Goal: Task Accomplishment & Management: Manage account settings

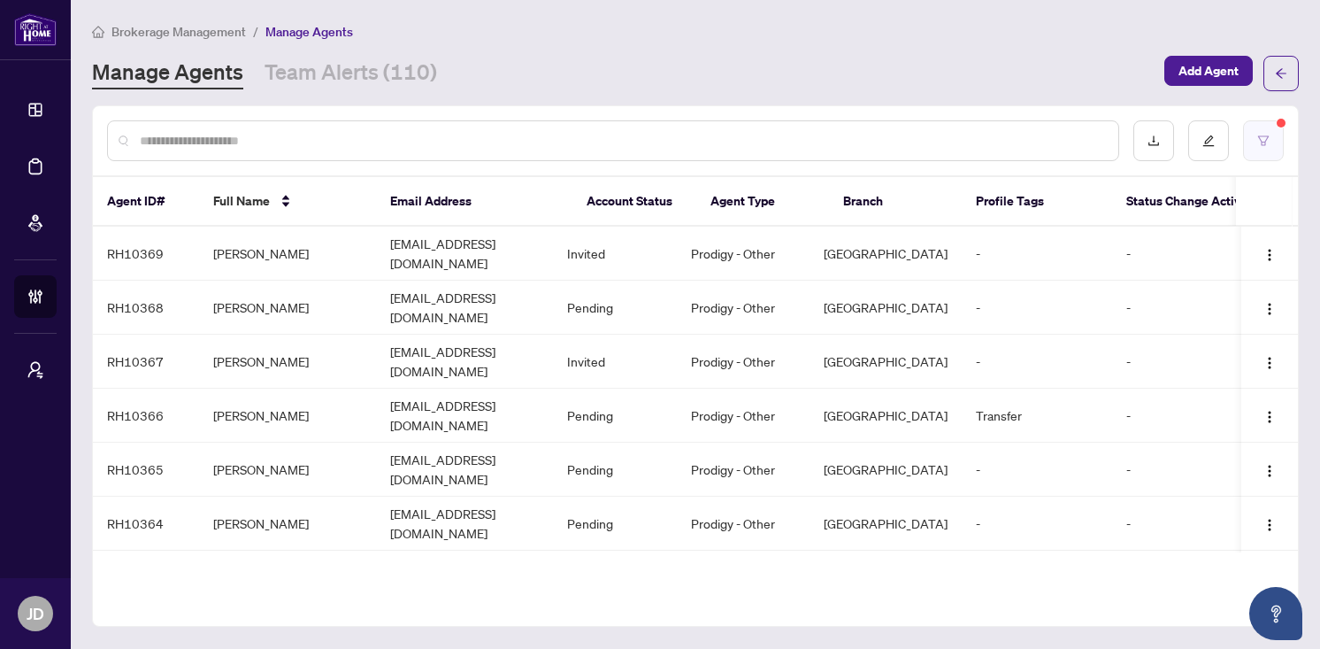
click at [1257, 141] on icon "filter" at bounding box center [1263, 140] width 12 height 12
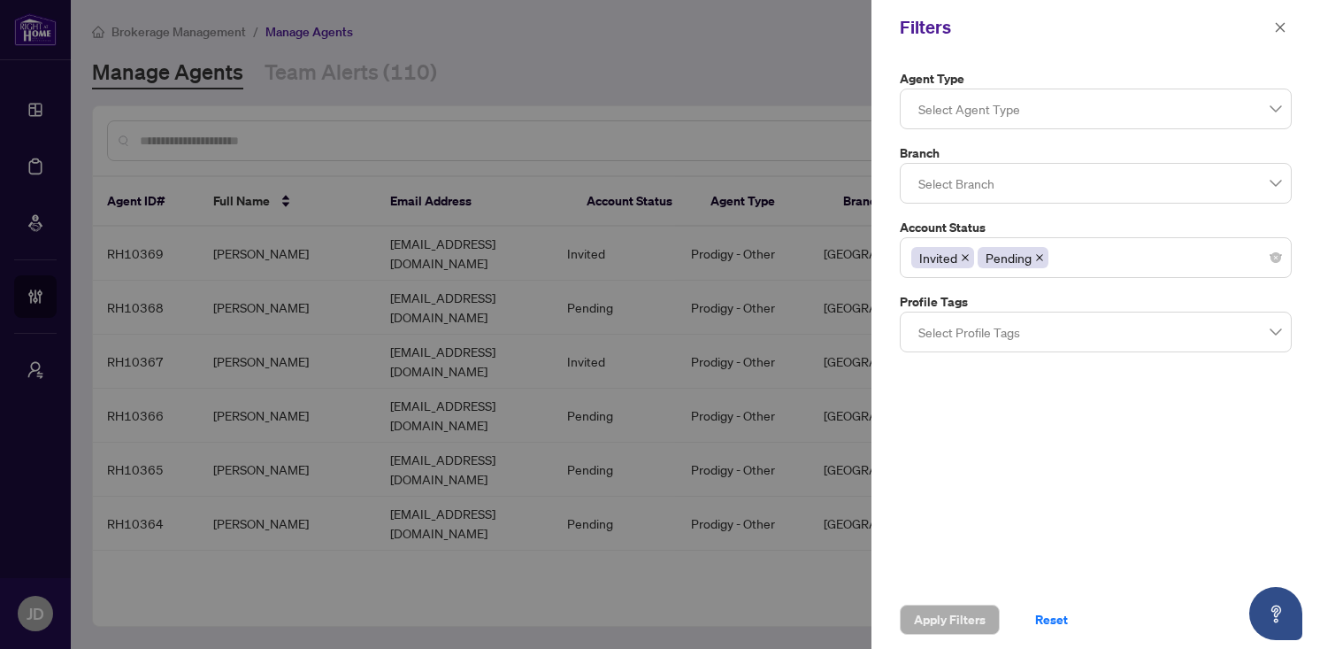
click at [1036, 265] on span at bounding box center [1039, 257] width 9 height 19
click at [968, 260] on icon "close" at bounding box center [965, 257] width 9 height 9
click at [968, 260] on div at bounding box center [1095, 258] width 369 height 32
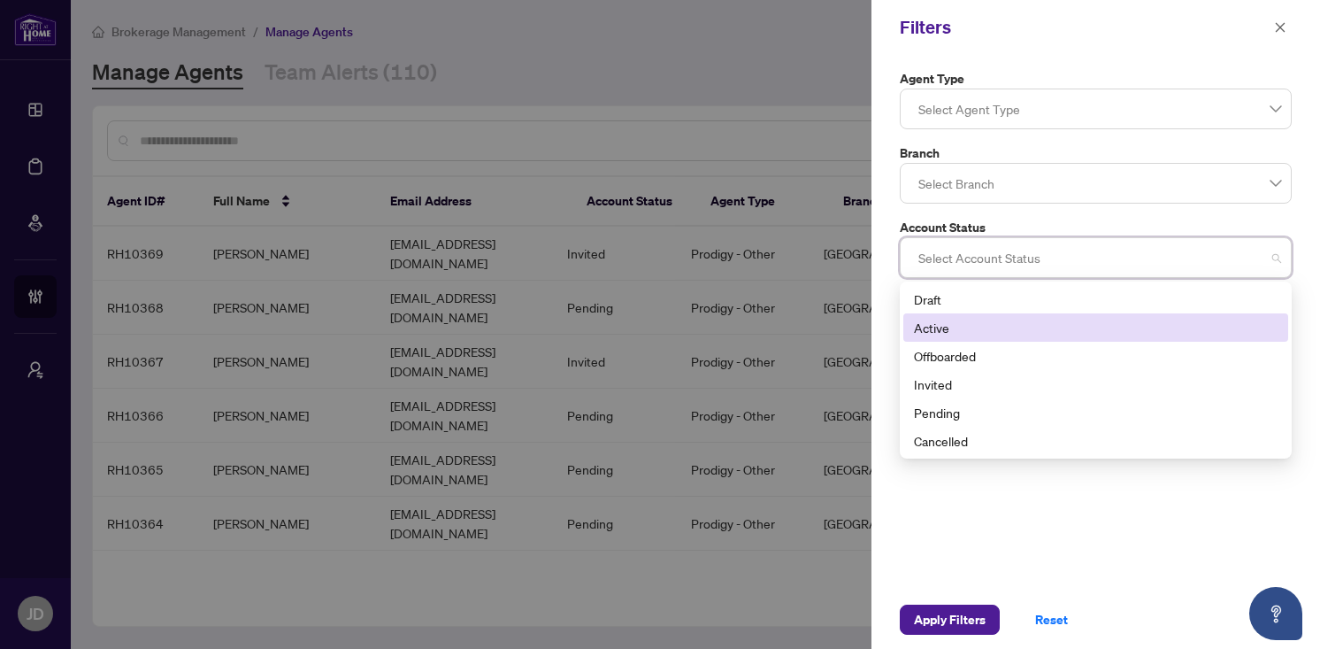
click at [957, 322] on div "Active" at bounding box center [1096, 327] width 364 height 19
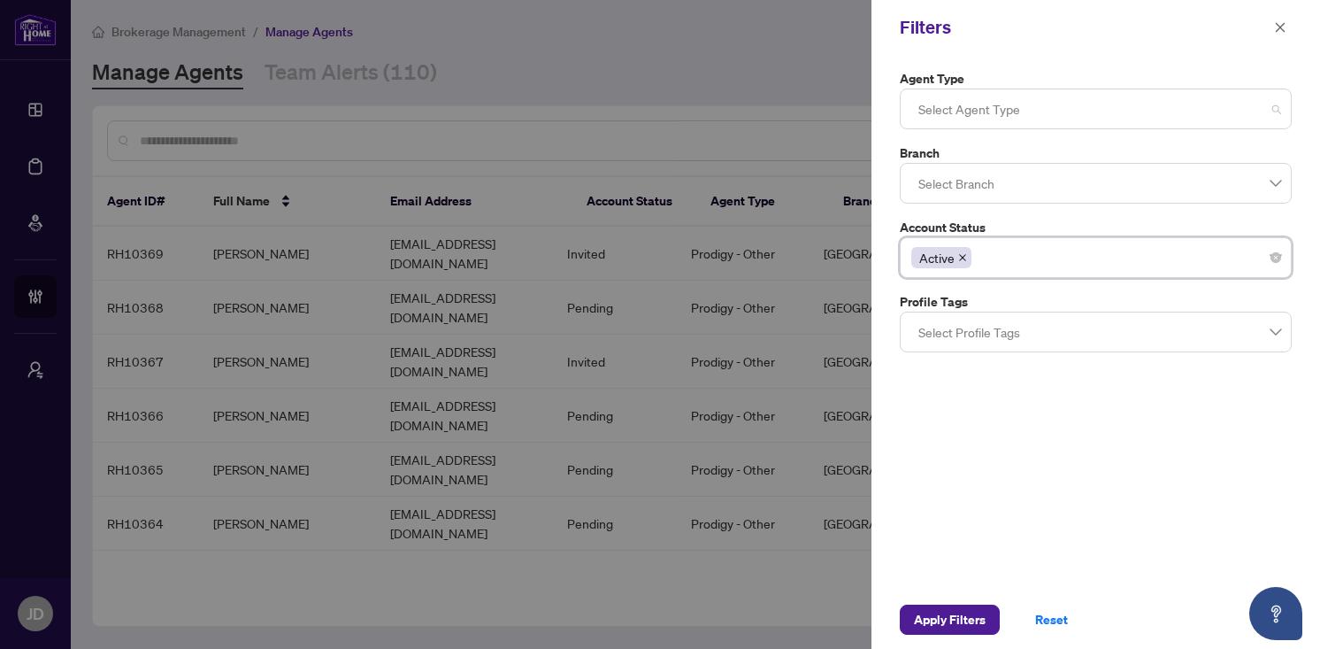
click at [950, 118] on div at bounding box center [1095, 109] width 369 height 32
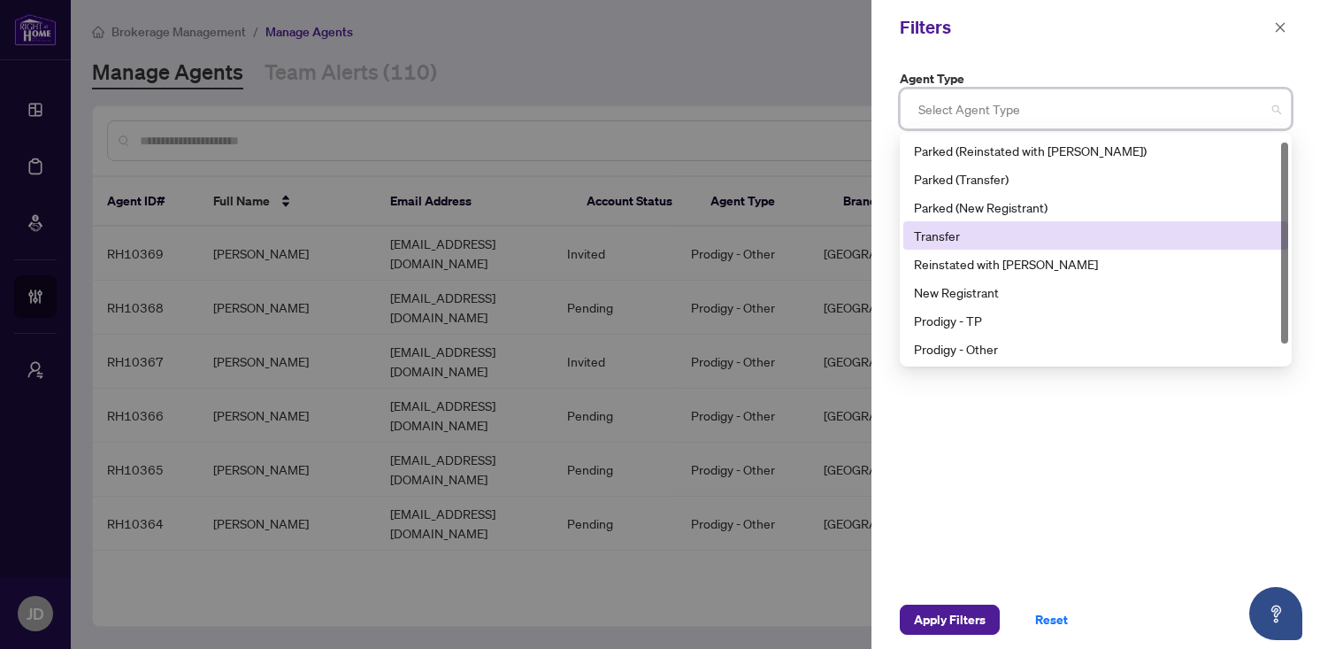
scroll to position [28, 0]
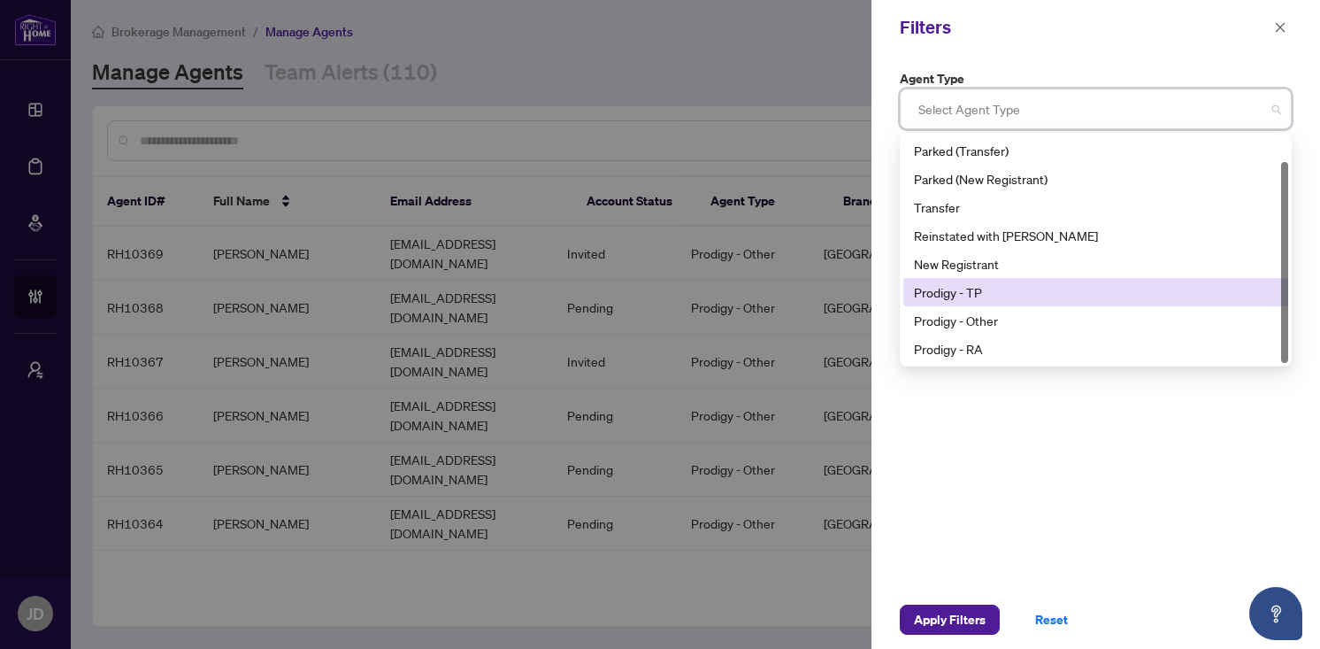
click at [1004, 290] on div "Prodigy - TP" at bounding box center [1096, 291] width 364 height 19
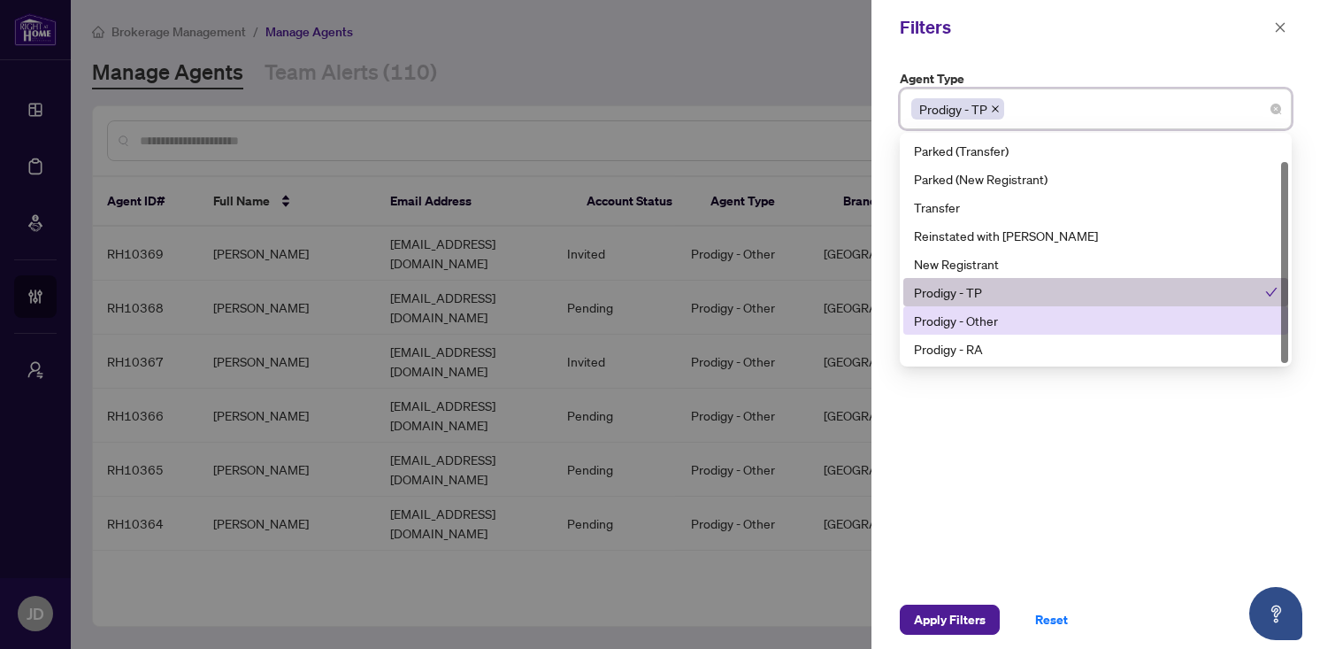
click at [998, 322] on div "Prodigy - Other" at bounding box center [1096, 320] width 364 height 19
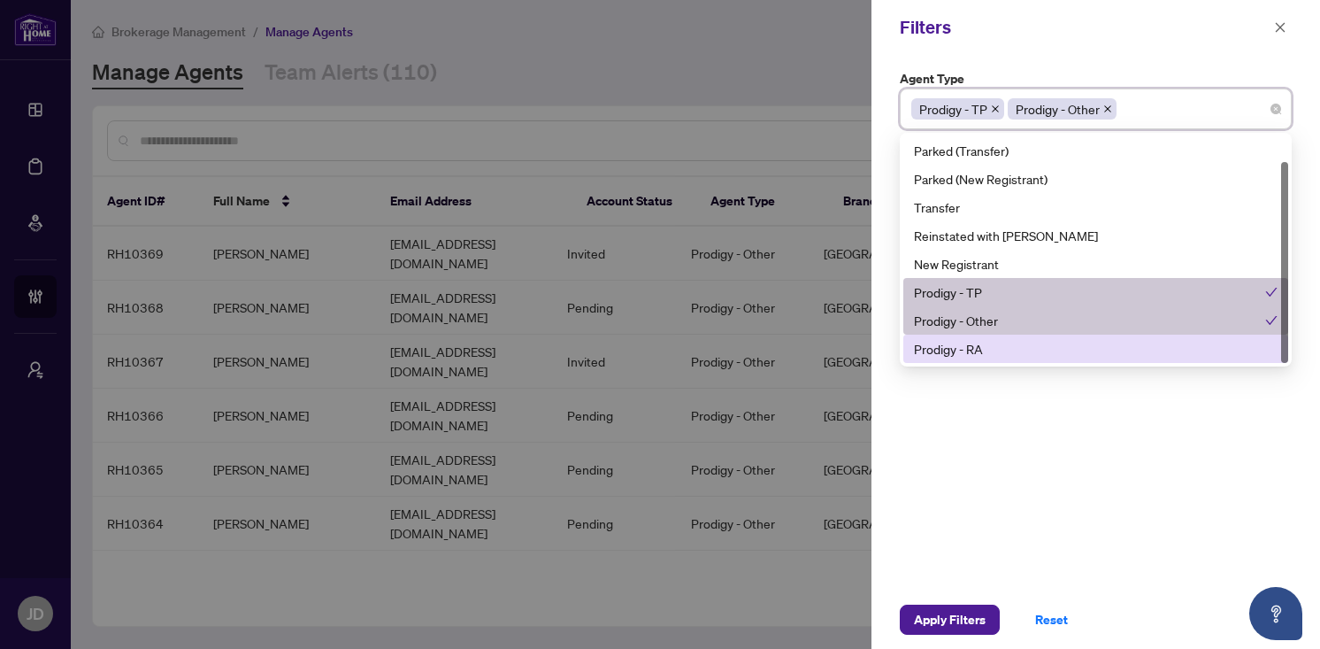
click at [989, 354] on div "Prodigy - RA" at bounding box center [1096, 348] width 364 height 19
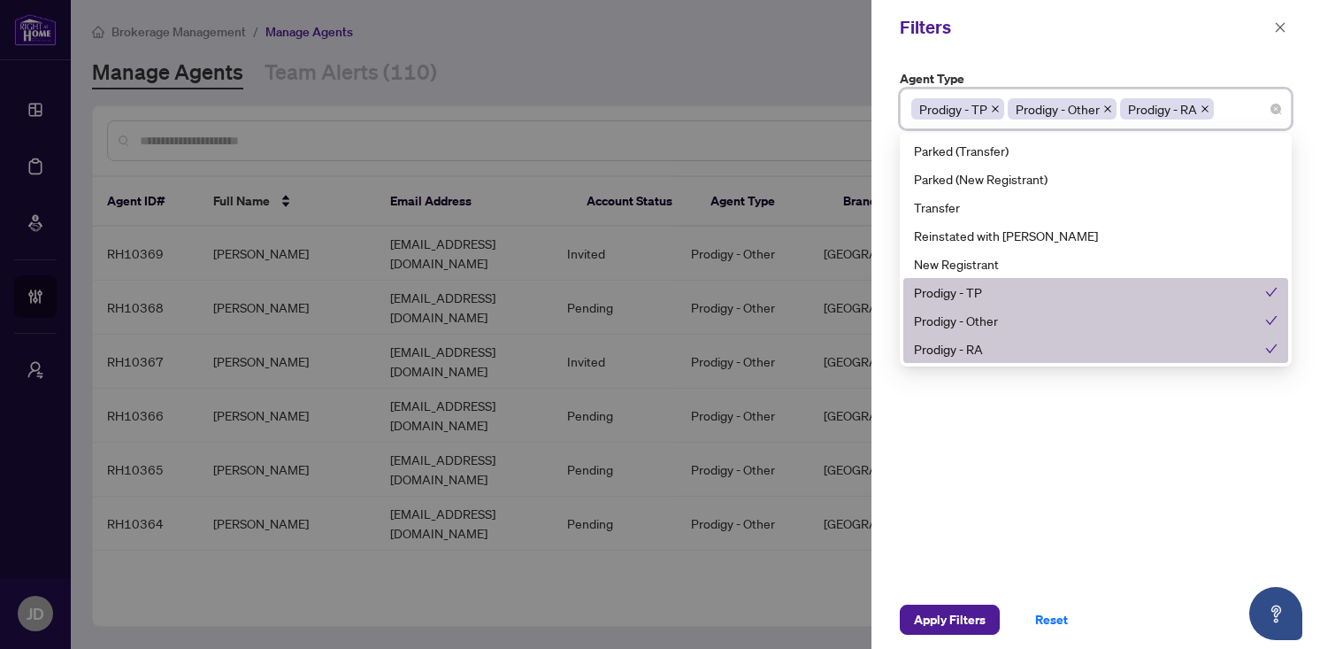
click at [985, 474] on div "Agent Type Prodigy - TP Prodigy - Other Prodigy - RA 10 11 Parked (Reinstated w…" at bounding box center [1096, 322] width 449 height 535
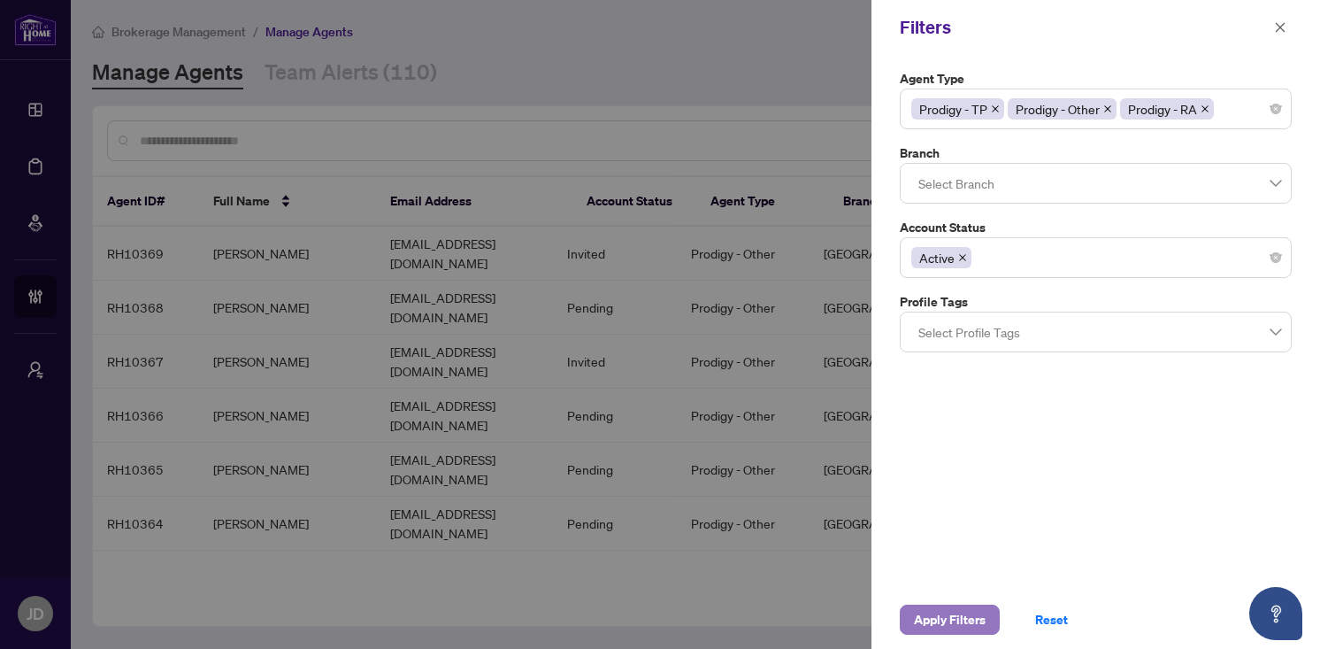
click at [945, 625] on span "Apply Filters" at bounding box center [950, 619] width 72 height 28
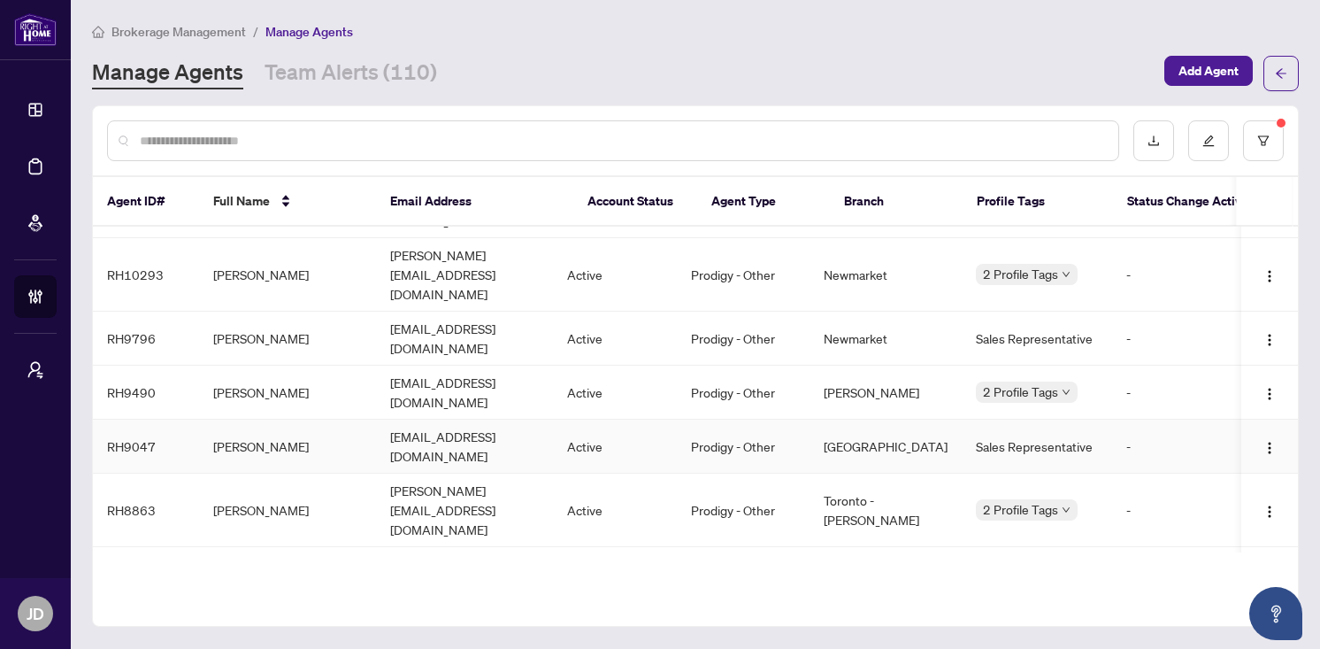
scroll to position [113, 0]
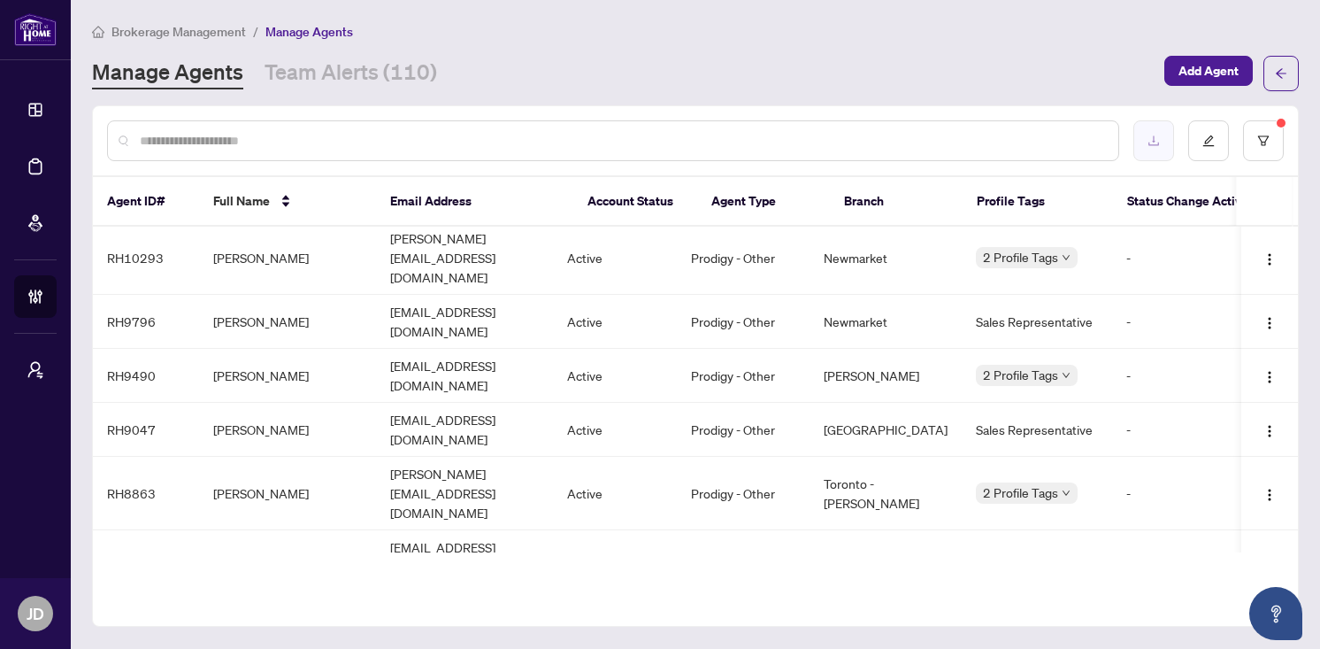
click at [1156, 140] on icon "download" at bounding box center [1154, 140] width 12 height 12
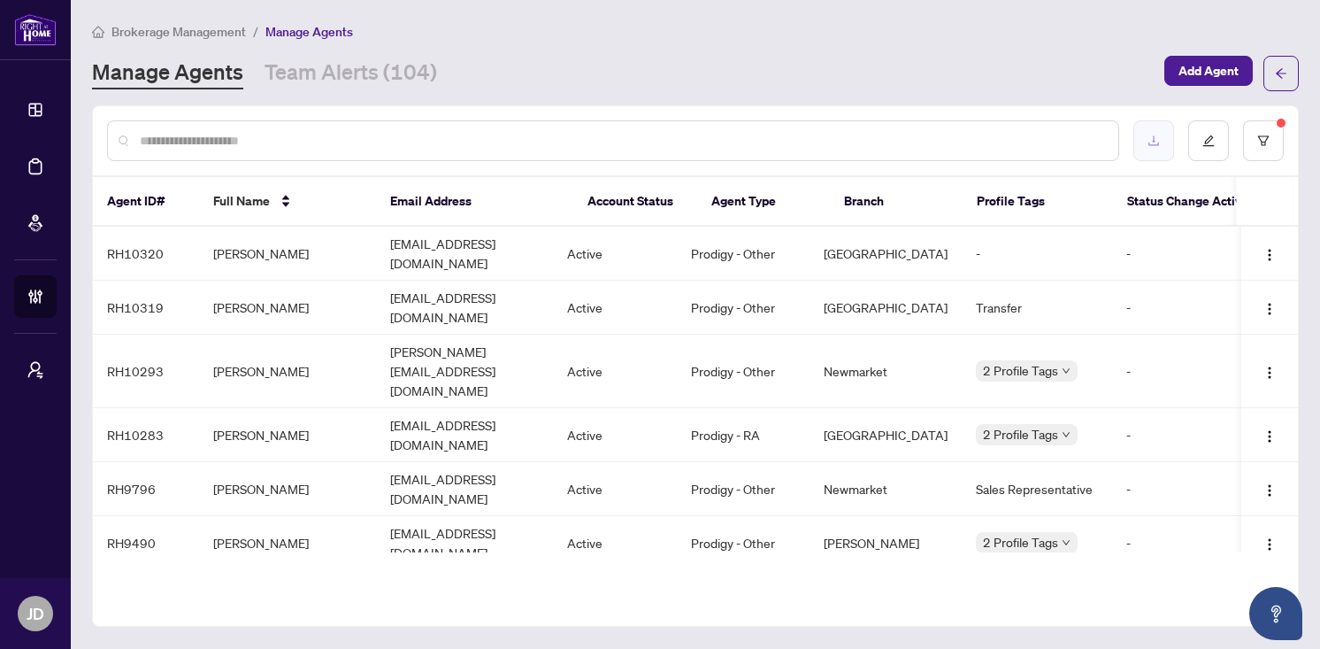
click at [1147, 148] on button "button" at bounding box center [1153, 140] width 41 height 41
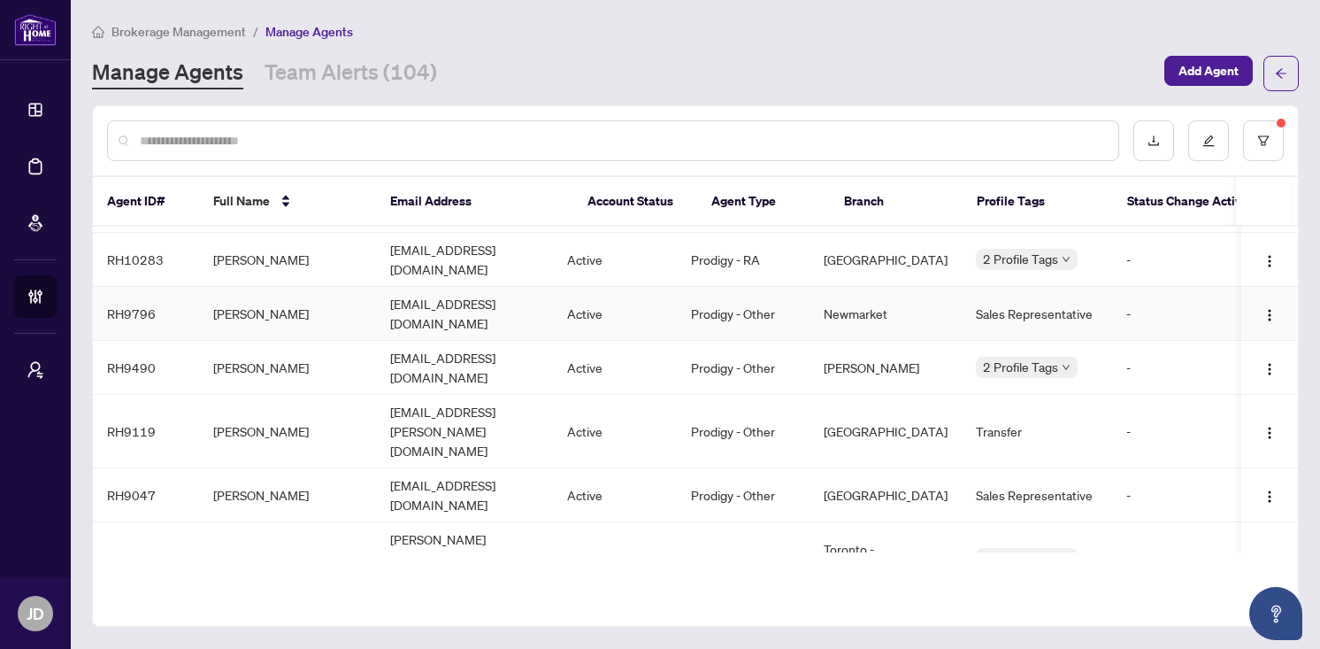
scroll to position [287, 0]
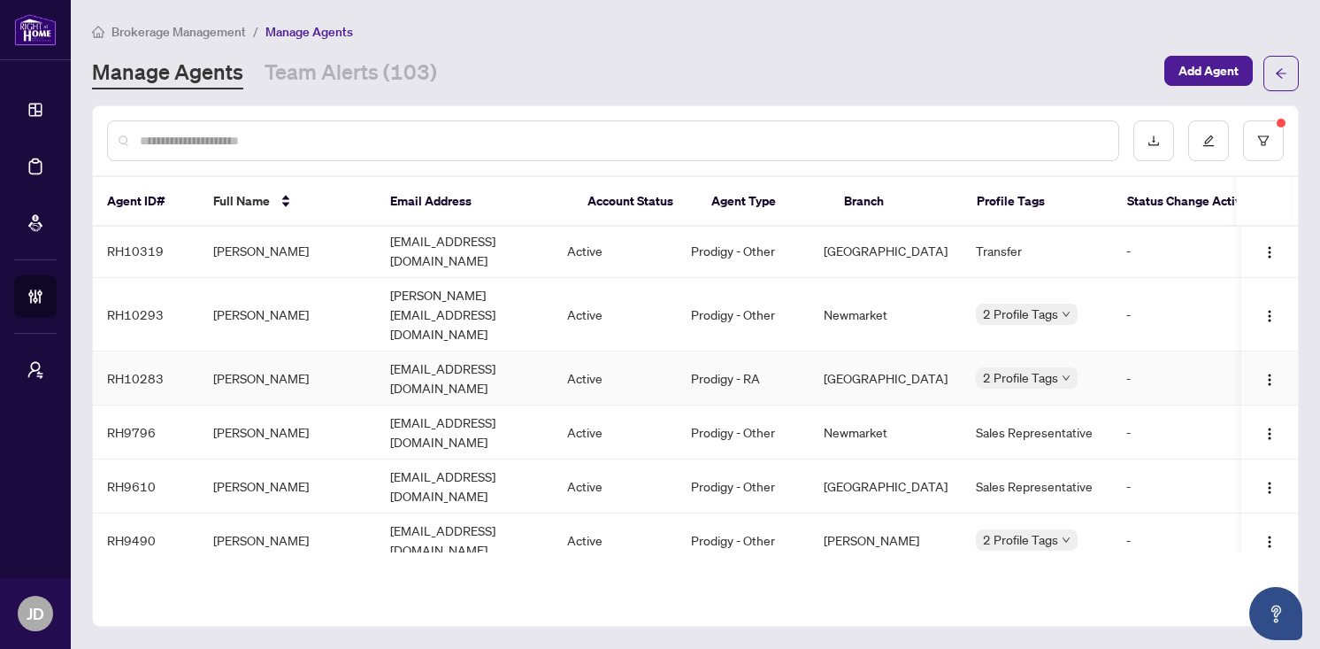
scroll to position [330, 0]
